Goal: Use online tool/utility: Utilize a website feature to perform a specific function

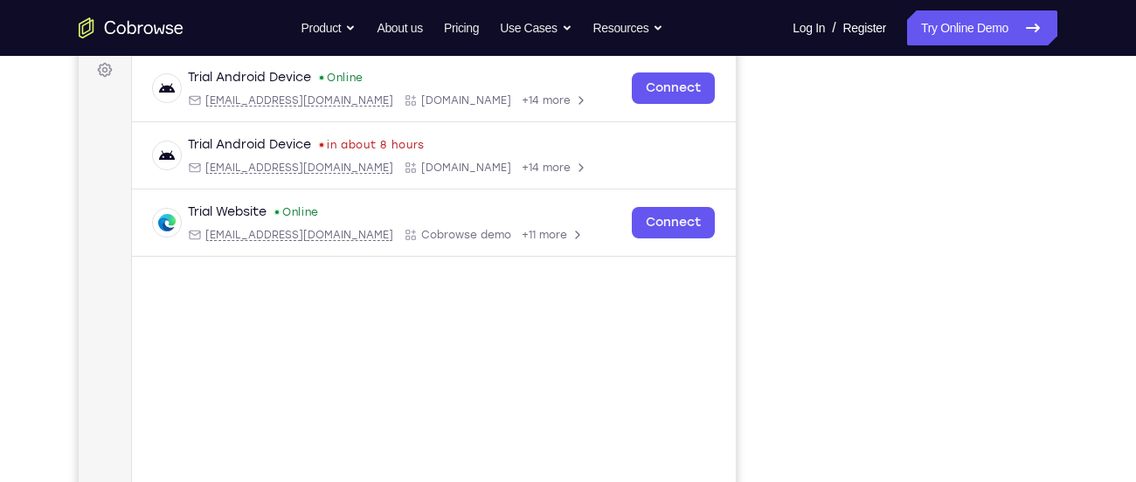
scroll to position [215, 0]
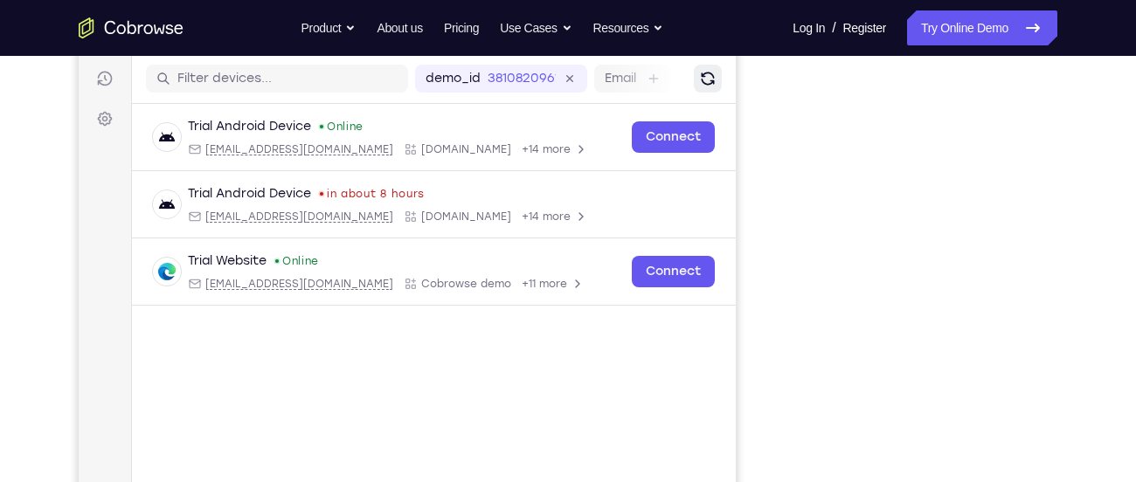
click at [716, 89] on button "Refresh" at bounding box center [708, 79] width 28 height 28
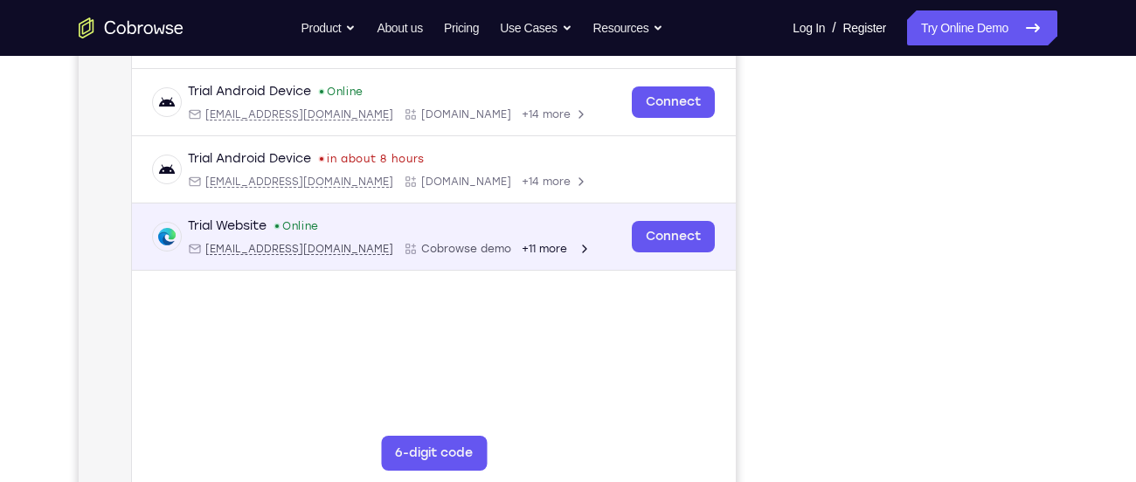
scroll to position [280, 0]
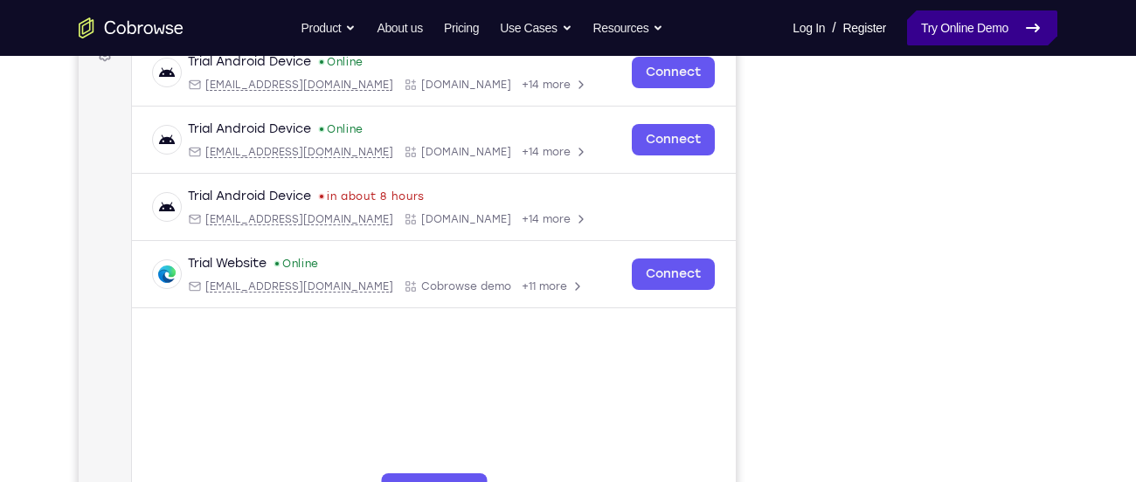
drag, startPoint x: 958, startPoint y: 37, endPoint x: 959, endPoint y: 24, distance: 12.3
click at [959, 24] on link "Try Online Demo" at bounding box center [982, 27] width 150 height 35
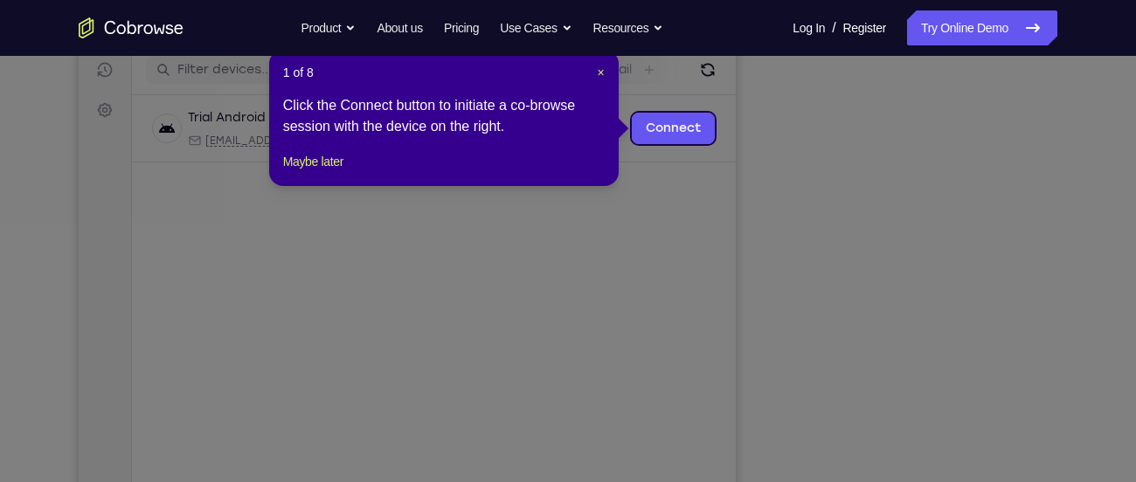
scroll to position [223, 0]
click at [602, 79] on span "×" at bounding box center [601, 73] width 7 height 14
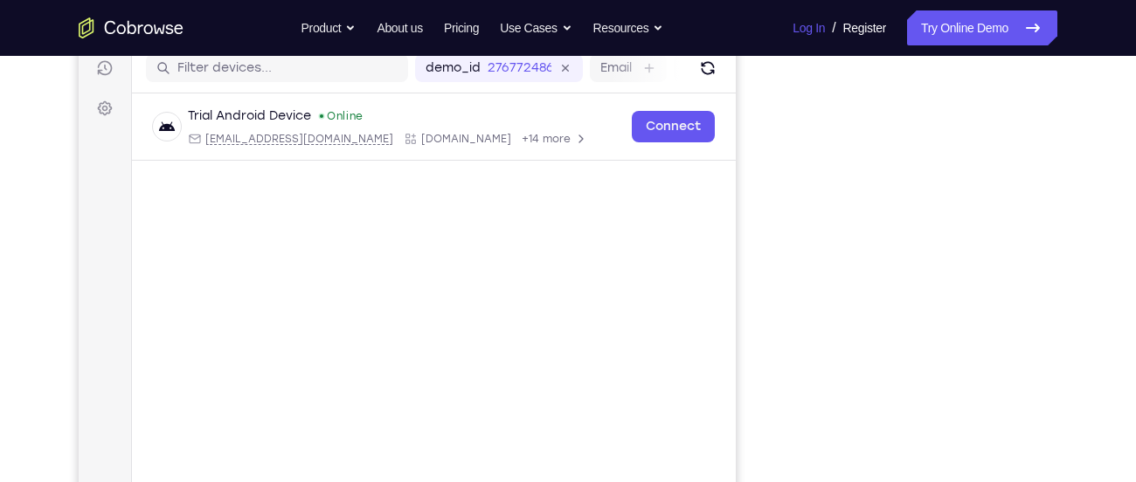
scroll to position [225, 0]
click at [722, 65] on div "demo_id 276772486 276772486 Email User ID Device ID Device name" at bounding box center [434, 70] width 604 height 50
click at [709, 71] on icon "Refresh" at bounding box center [707, 69] width 21 height 21
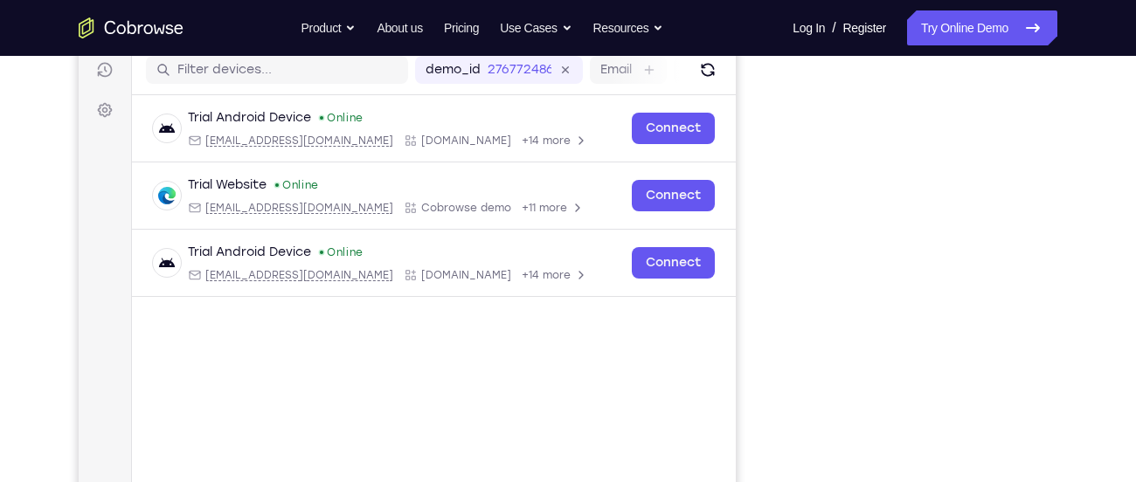
scroll to position [222, 0]
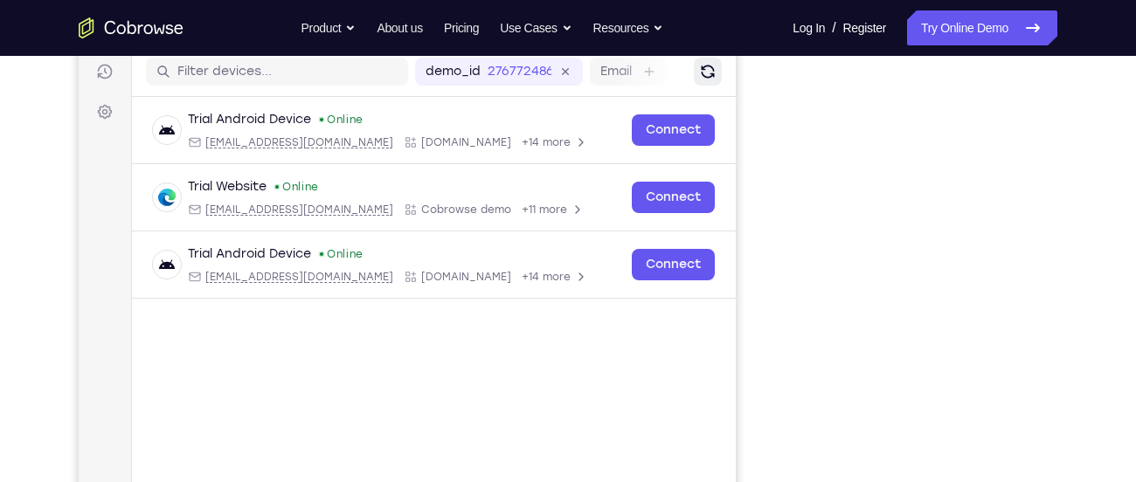
click at [696, 73] on button "Refresh" at bounding box center [708, 72] width 28 height 28
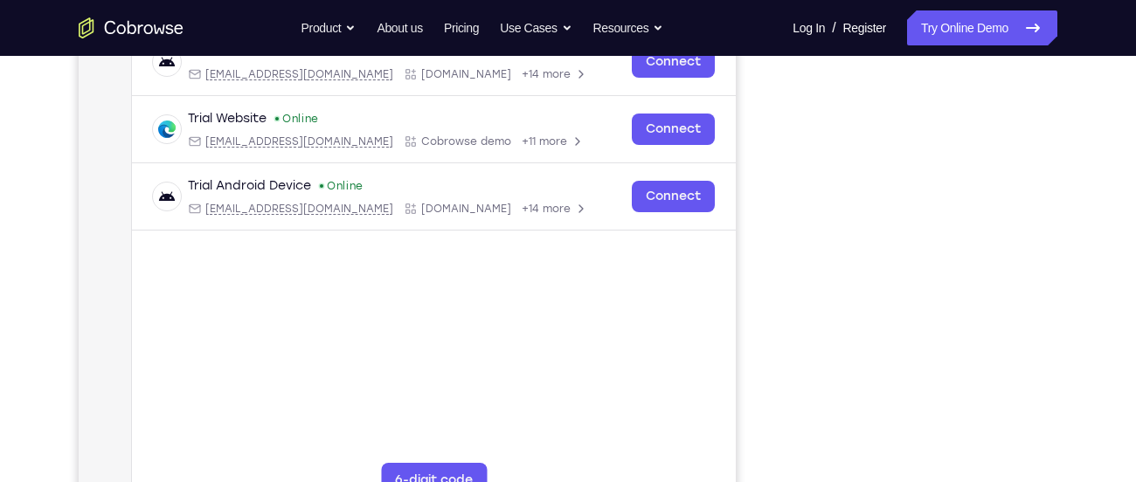
scroll to position [288, 0]
